Goal: Book appointment/travel/reservation

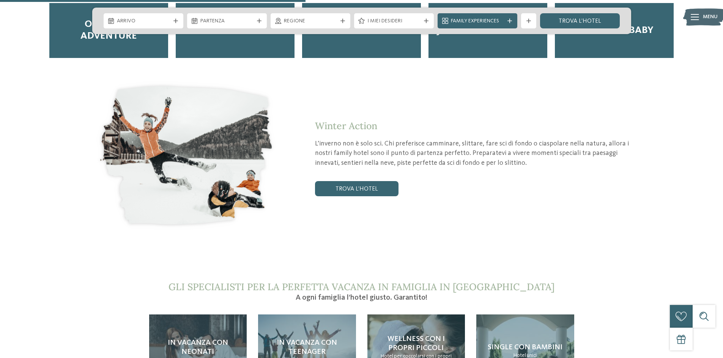
scroll to position [1479, 0]
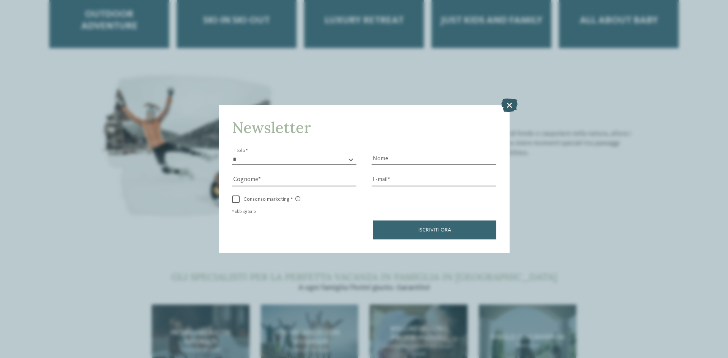
click at [511, 104] on icon at bounding box center [509, 105] width 16 height 13
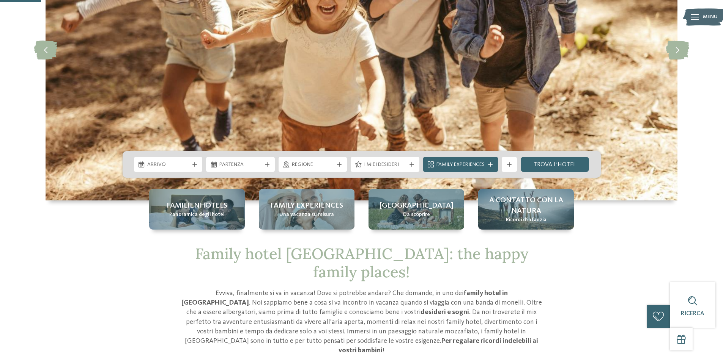
scroll to position [114, 0]
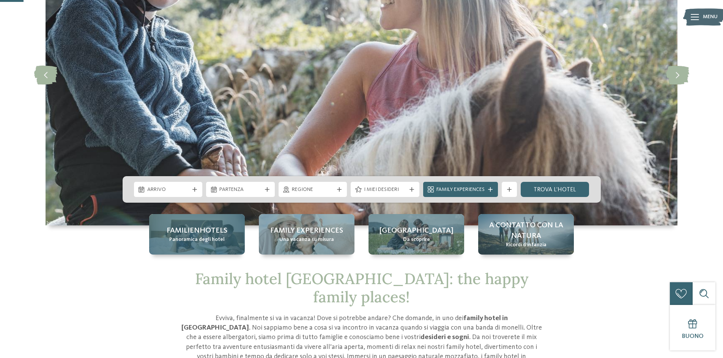
click at [204, 234] on span "Familienhotels" at bounding box center [196, 231] width 61 height 11
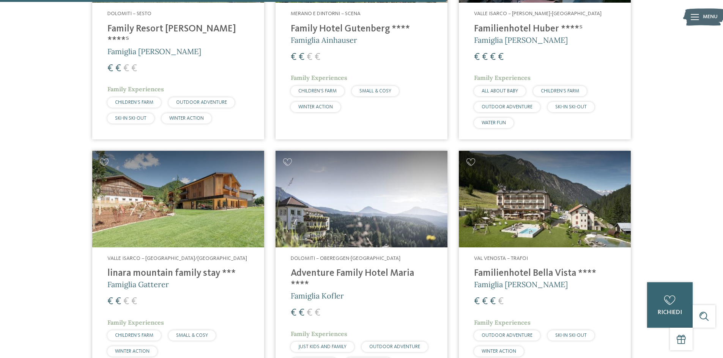
scroll to position [1631, 0]
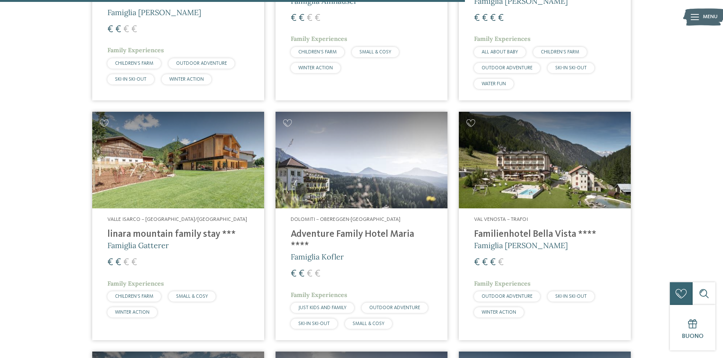
click at [157, 217] on span "Valle Isarco – [GEOGRAPHIC_DATA]/[GEOGRAPHIC_DATA]" at bounding box center [177, 219] width 140 height 5
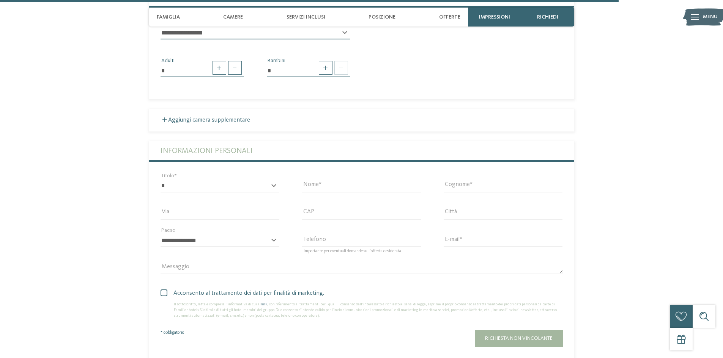
scroll to position [2086, 0]
